Goal: Task Accomplishment & Management: Complete application form

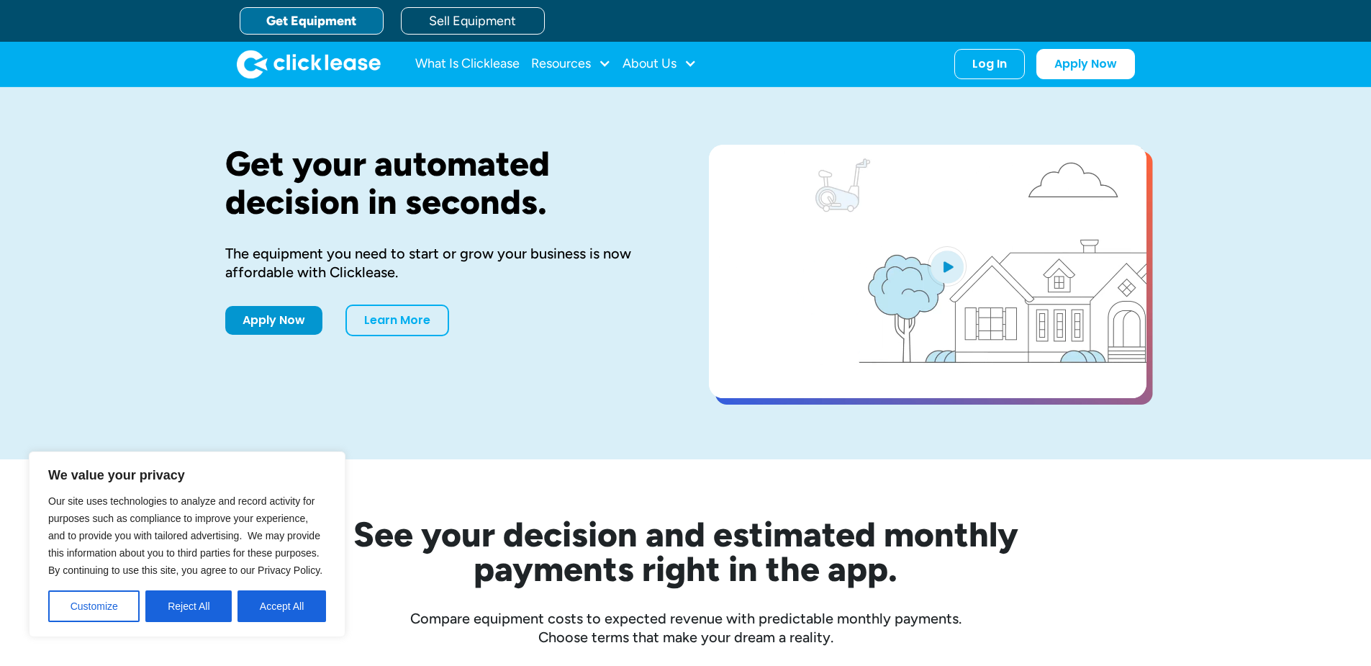
click at [268, 613] on button "Accept All" at bounding box center [281, 606] width 89 height 32
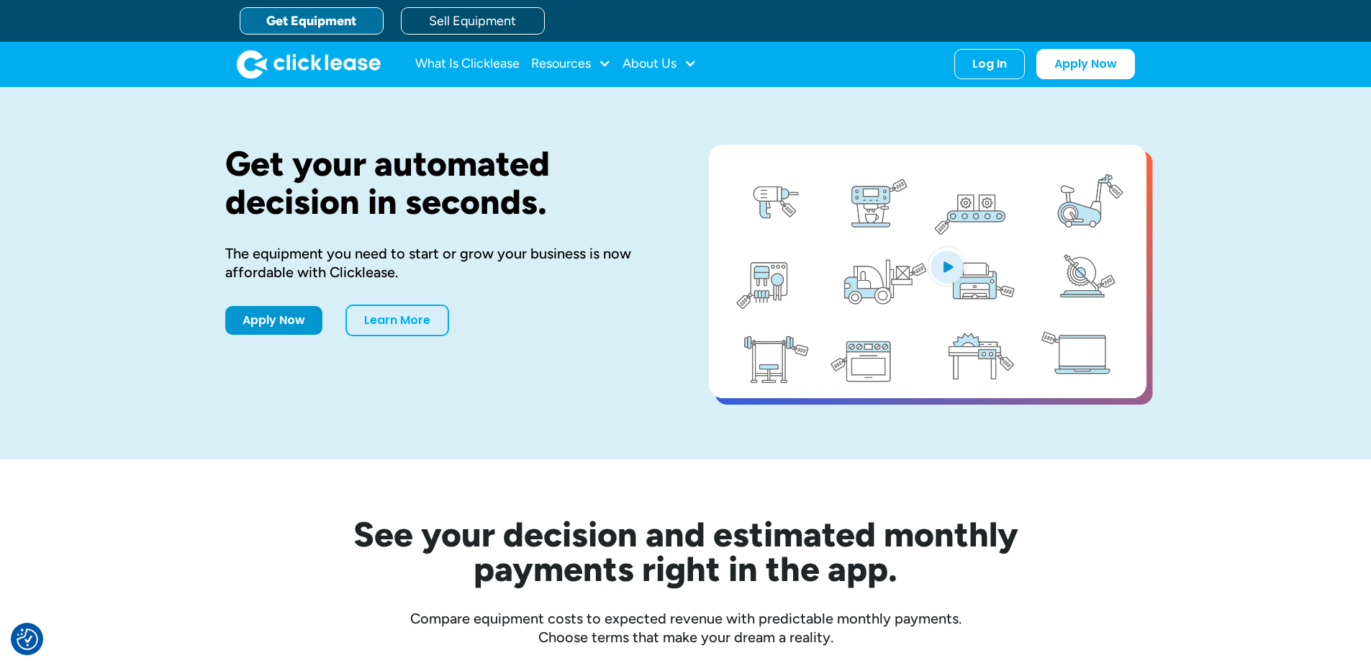
click at [262, 299] on div "Get your automated decision in seconds. The equipment you need to start or grow…" at bounding box center [444, 273] width 438 height 257
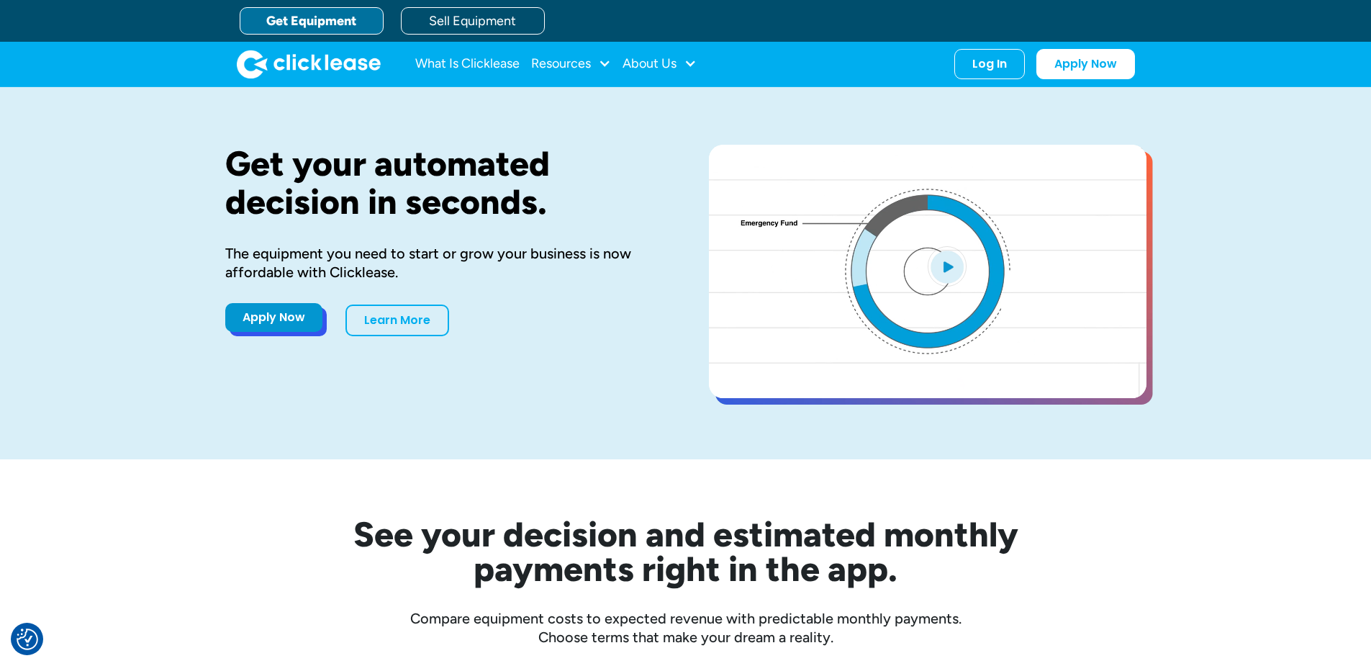
click at [262, 315] on link "Apply Now" at bounding box center [273, 317] width 97 height 29
